Goal: Task Accomplishment & Management: Manage account settings

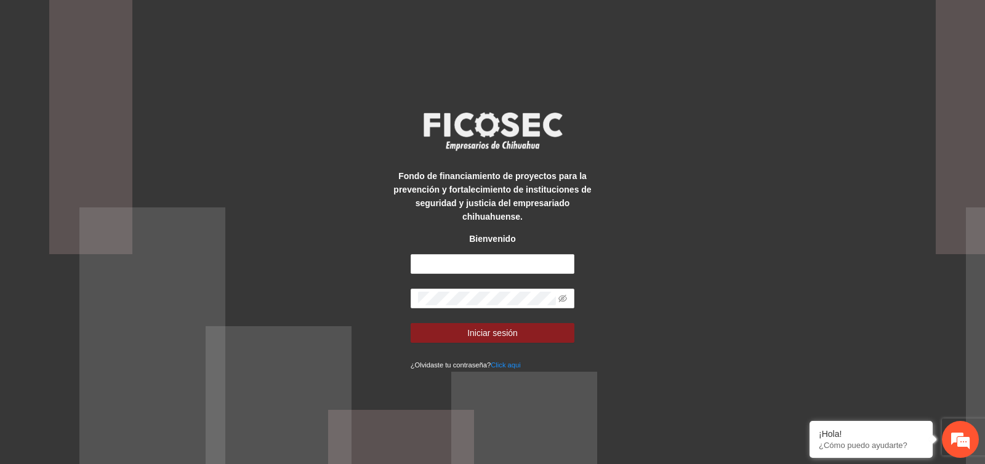
click at [429, 250] on div "Fondo de financiamiento de proyectos para la prevención y fortalecimiento de in…" at bounding box center [492, 232] width 205 height 278
click at [436, 261] on input "text" at bounding box center [493, 264] width 164 height 20
type input "**********"
click at [411, 323] on button "Iniciar sesión" at bounding box center [493, 333] width 164 height 20
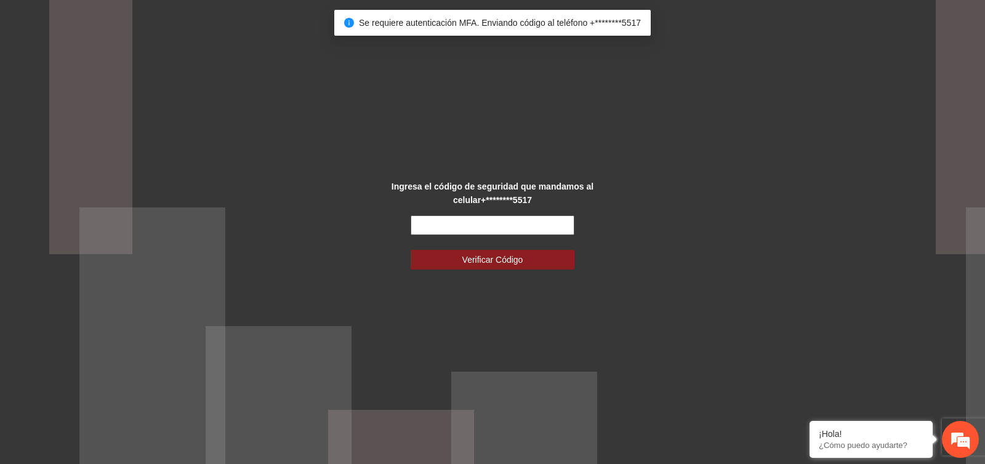
click at [500, 228] on input "text" at bounding box center [493, 225] width 164 height 20
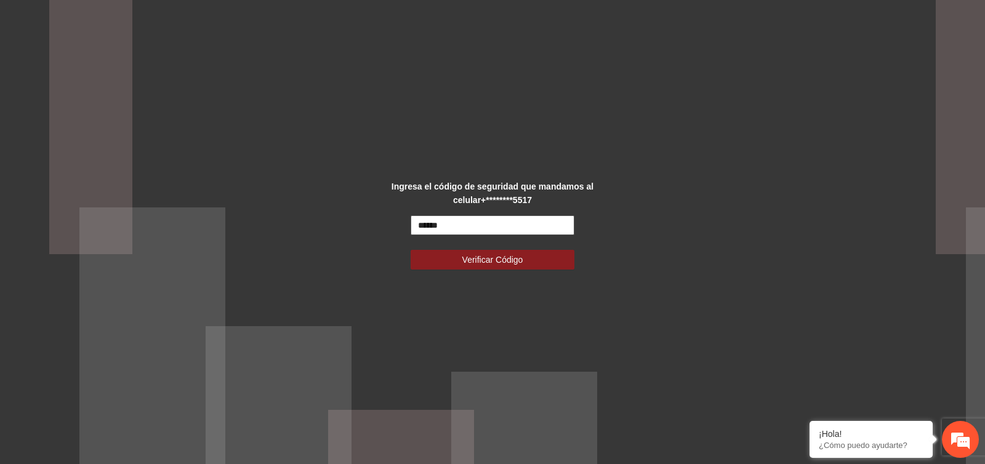
type input "******"
click at [411, 250] on button "Verificar Código" at bounding box center [493, 260] width 164 height 20
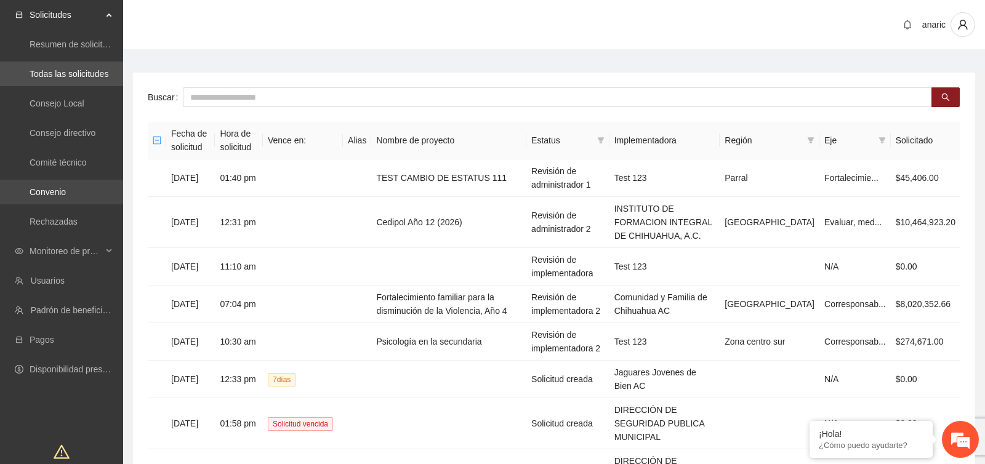
click at [66, 191] on link "Convenio" at bounding box center [48, 192] width 36 height 10
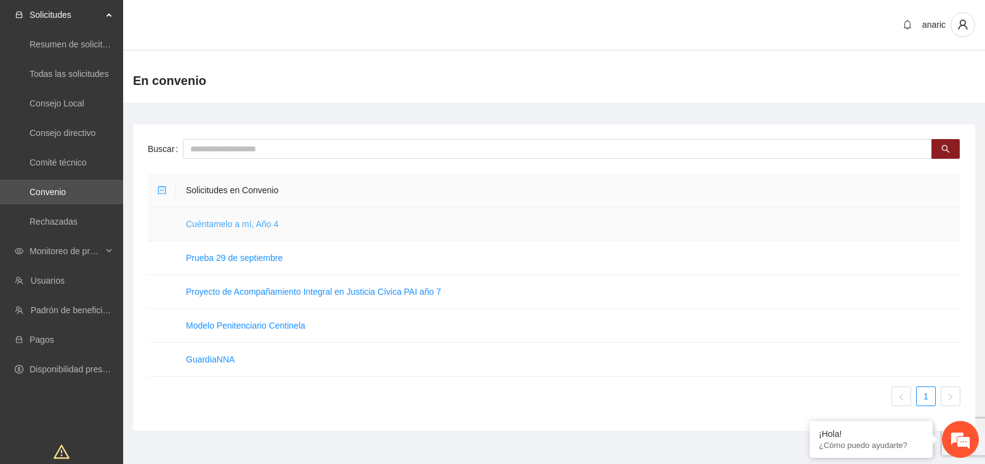
click at [261, 223] on link "Cuéntamelo a mí, Año 4" at bounding box center [232, 224] width 92 height 10
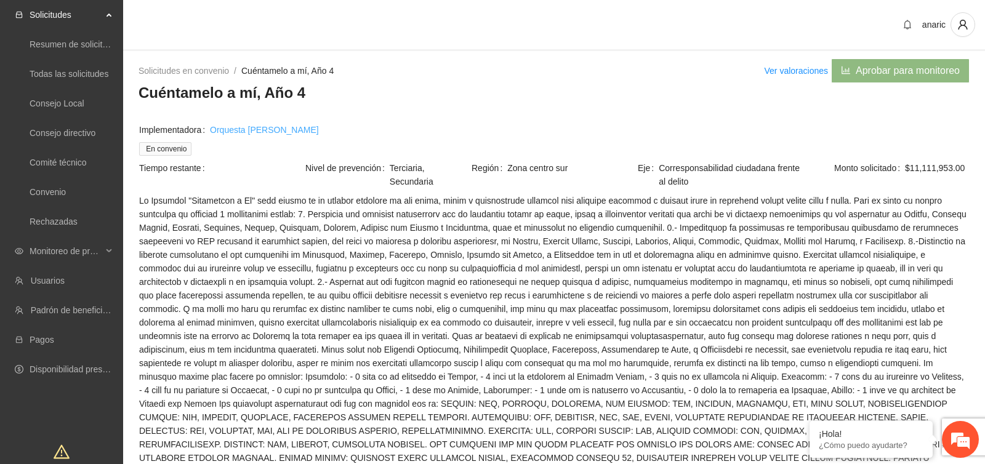
click at [255, 129] on link "Orquesta [PERSON_NAME]" at bounding box center [264, 130] width 109 height 14
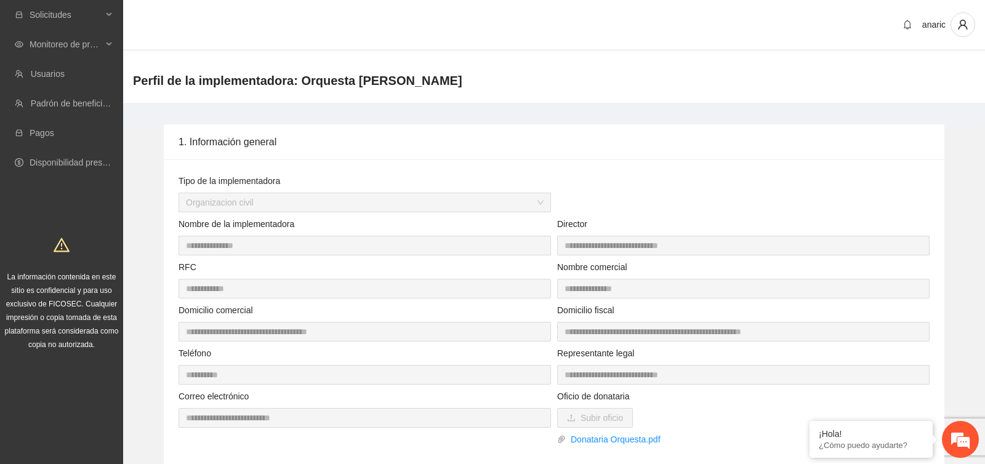
click at [552, 145] on div "1. Información general" at bounding box center [554, 141] width 751 height 35
click at [114, 39] on div "Monitoreo de proyectos" at bounding box center [61, 44] width 123 height 25
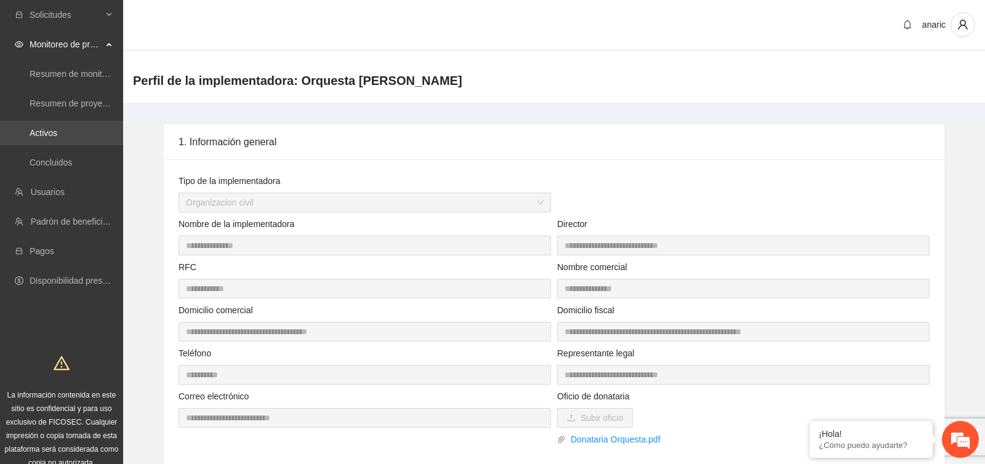
click at [57, 131] on link "Activos" at bounding box center [44, 133] width 28 height 10
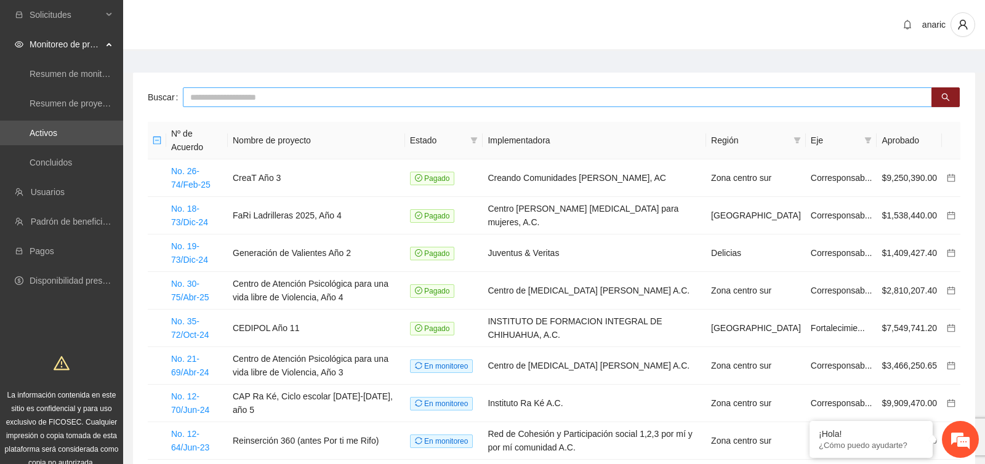
click at [301, 98] on input "text" at bounding box center [557, 97] width 749 height 20
type input "***"
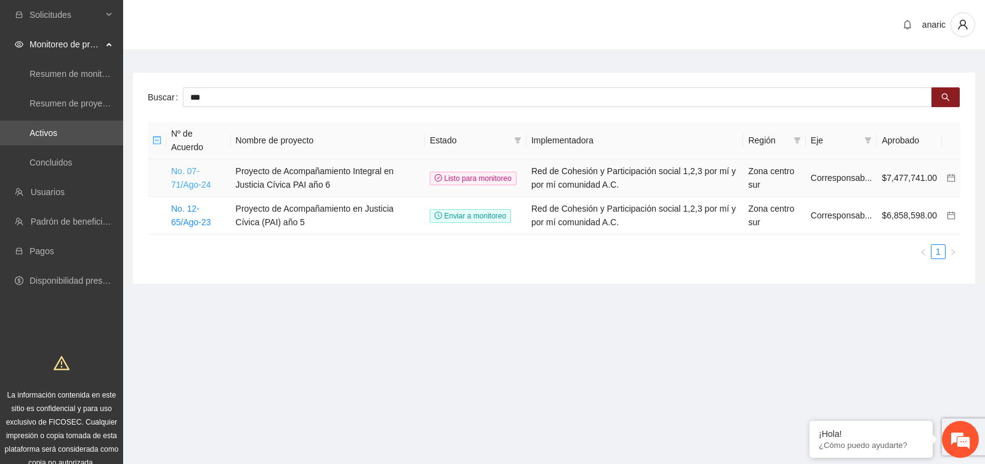
click at [196, 182] on link "No. 07-71/Ago-24" at bounding box center [191, 177] width 40 height 23
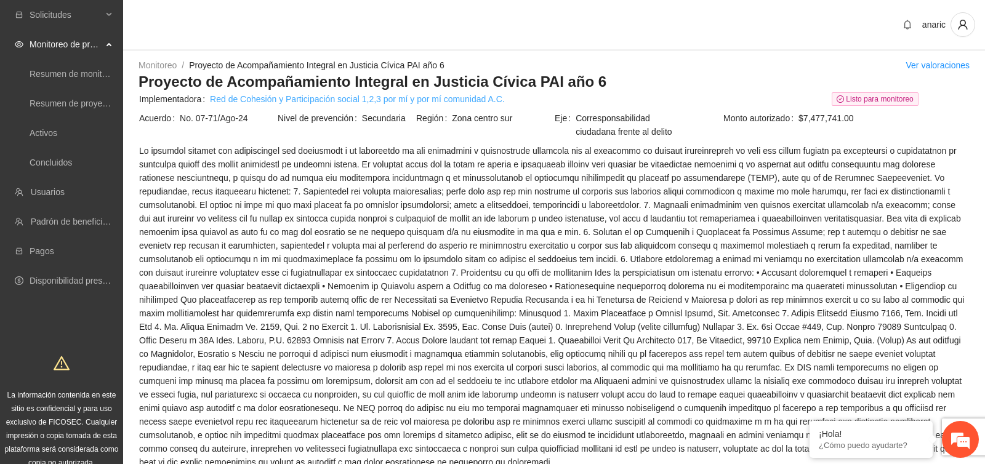
click at [262, 98] on link "Red de Cohesión y Participación social 1,2,3 por mí y por mí comunidad A.C." at bounding box center [357, 99] width 295 height 14
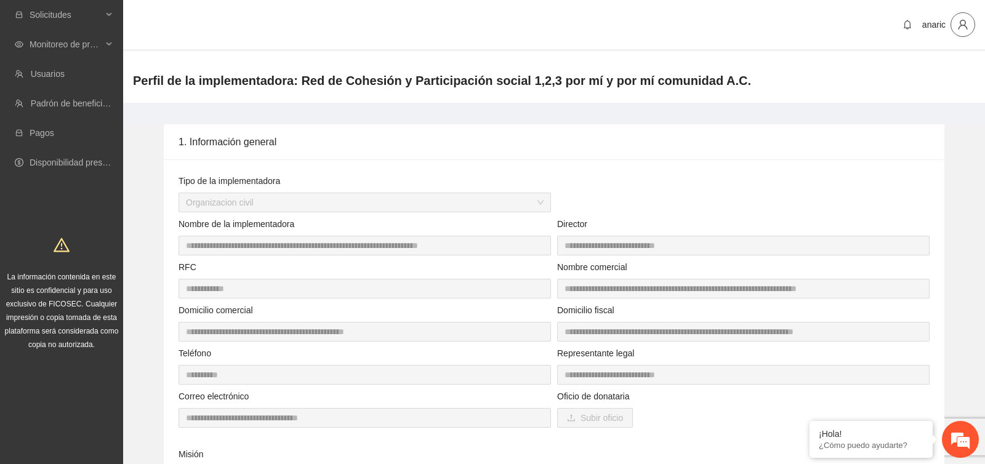
click at [964, 25] on icon "user" at bounding box center [962, 25] width 9 height 10
click at [921, 80] on li "Cerrar sesión" at bounding box center [928, 72] width 92 height 20
